Goal: Check status: Check status

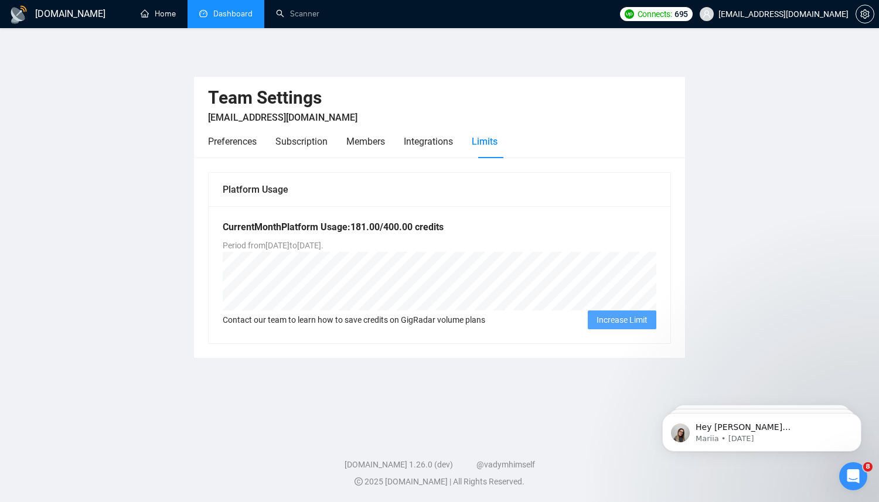
click at [203, 18] on link "Dashboard" at bounding box center [225, 14] width 53 height 10
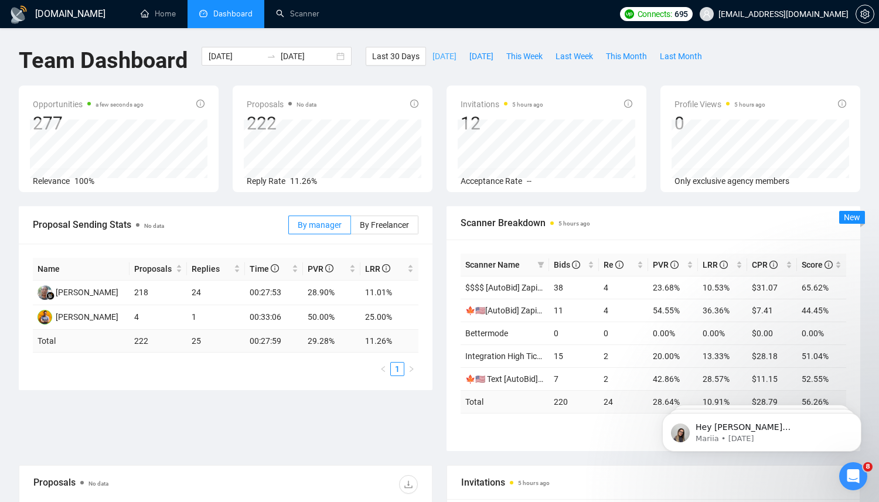
click at [441, 59] on span "[DATE]" at bounding box center [444, 56] width 24 height 13
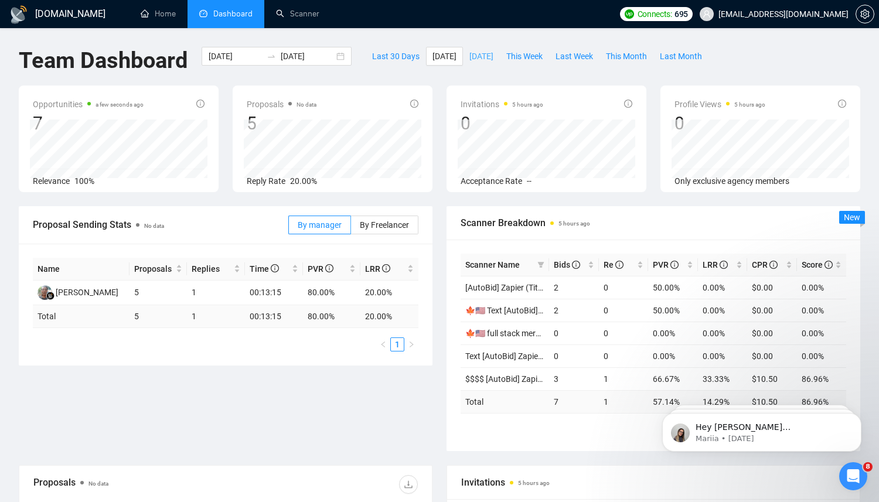
click at [493, 58] on span "[DATE]" at bounding box center [481, 56] width 24 height 13
type input "[DATE]"
click at [536, 67] on div "Last 30 Days [DATE] [DATE] This Week Last Week This Month Last Month" at bounding box center [537, 66] width 357 height 39
click at [542, 57] on span "This Week" at bounding box center [524, 56] width 36 height 13
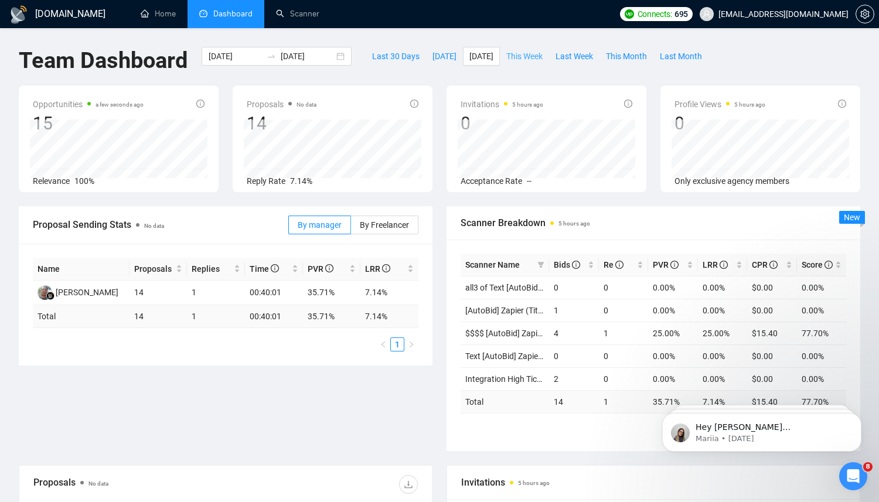
type input "[DATE]"
click at [593, 59] on span "Last Week" at bounding box center [573, 56] width 37 height 13
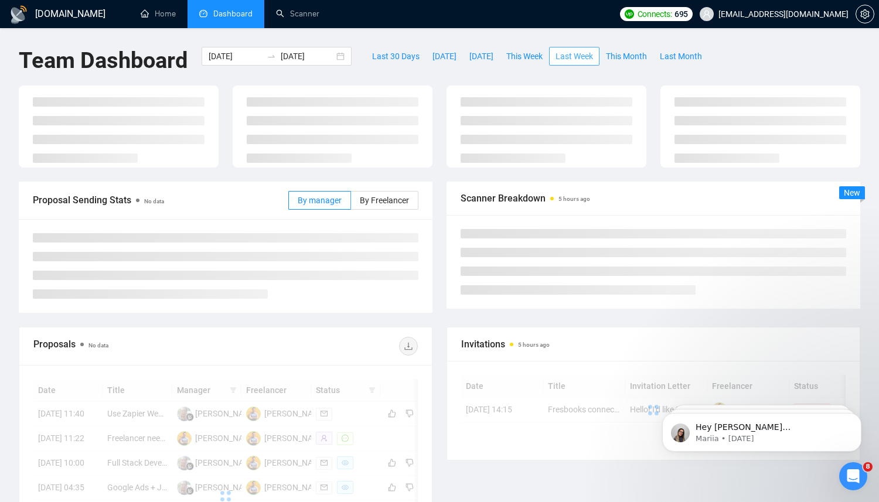
type input "[DATE]"
